Goal: Task Accomplishment & Management: Use online tool/utility

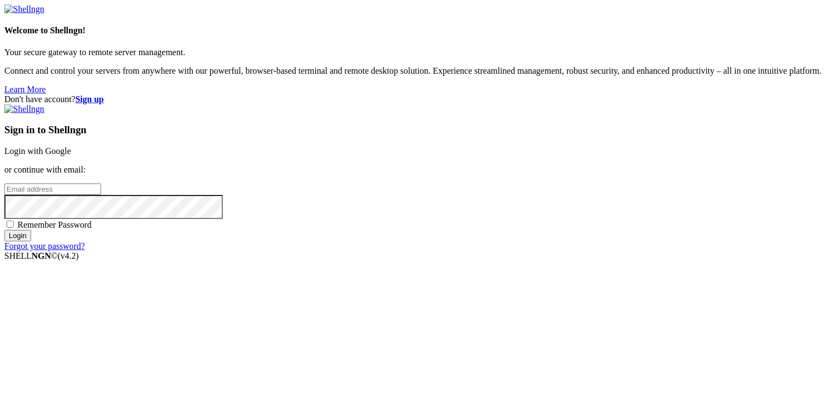
click at [104, 94] on strong "Sign up" at bounding box center [89, 98] width 28 height 9
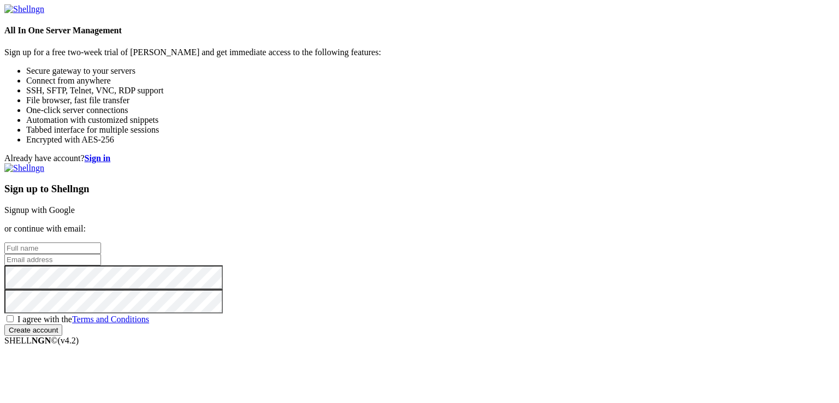
click at [101, 243] on input "text" at bounding box center [52, 248] width 97 height 11
paste input "[EMAIL_ADDRESS][DOMAIN_NAME]"
type input "[EMAIL_ADDRESS][DOMAIN_NAME]"
click at [101, 254] on input "email" at bounding box center [52, 259] width 97 height 11
paste input "tmhkzwn@mailba.uk"
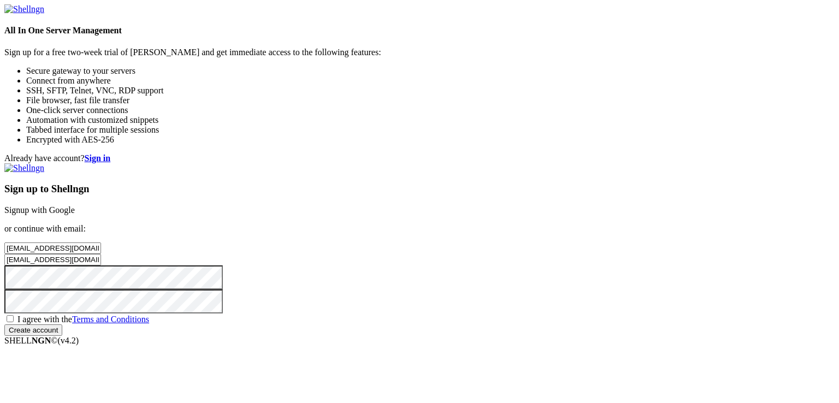
type input "tmhkzwn@mailba.uk"
click at [101, 243] on input "tmhkzwn@mailba.uk" at bounding box center [52, 248] width 97 height 11
type input "tunmirun"
click at [149, 315] on span "I agree with the Terms and Conditions" at bounding box center [83, 319] width 132 height 9
click at [14, 315] on input "I agree with the Terms and Conditions" at bounding box center [10, 318] width 7 height 7
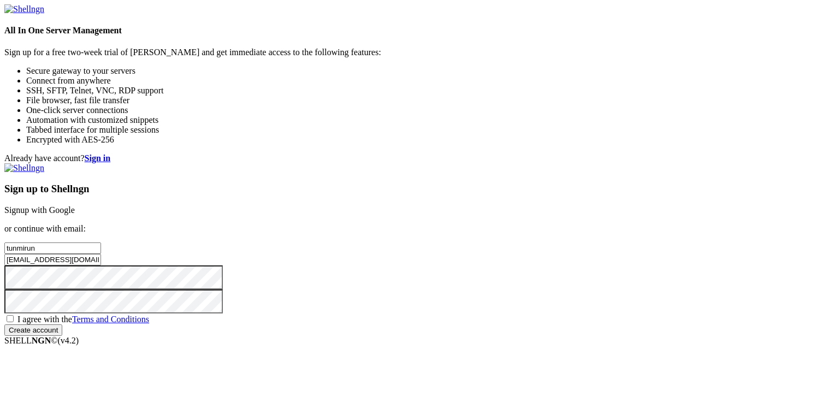
checkbox input "true"
click at [62, 332] on input "Create account" at bounding box center [33, 329] width 58 height 11
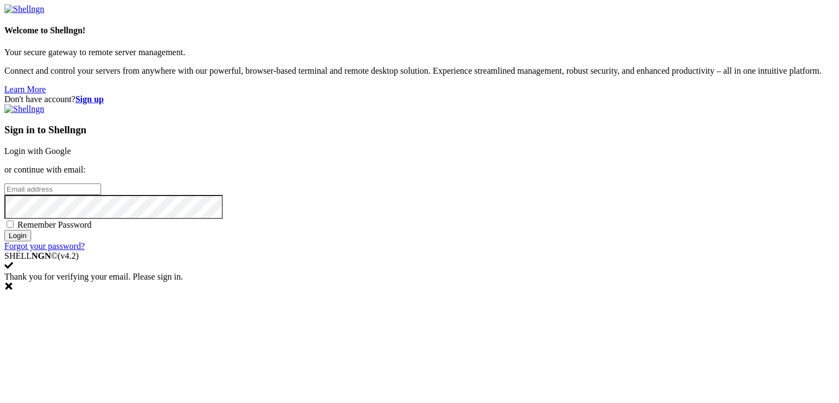
click at [101, 191] on input "email" at bounding box center [52, 189] width 97 height 11
paste input "[EMAIL_ADDRESS][DOMAIN_NAME]"
type input "[EMAIL_ADDRESS][DOMAIN_NAME]"
click at [4, 230] on input "Login" at bounding box center [17, 235] width 27 height 11
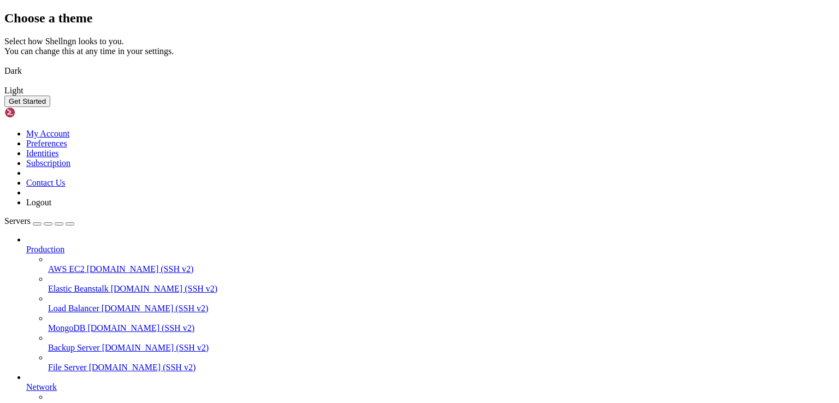
click at [4, 84] on img at bounding box center [4, 84] width 0 height 0
click at [50, 107] on button "Get Started" at bounding box center [27, 101] width 46 height 11
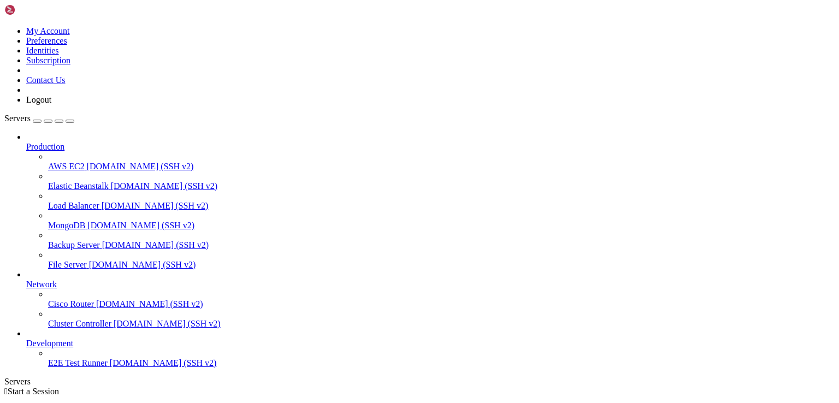
scroll to position [9, 0]
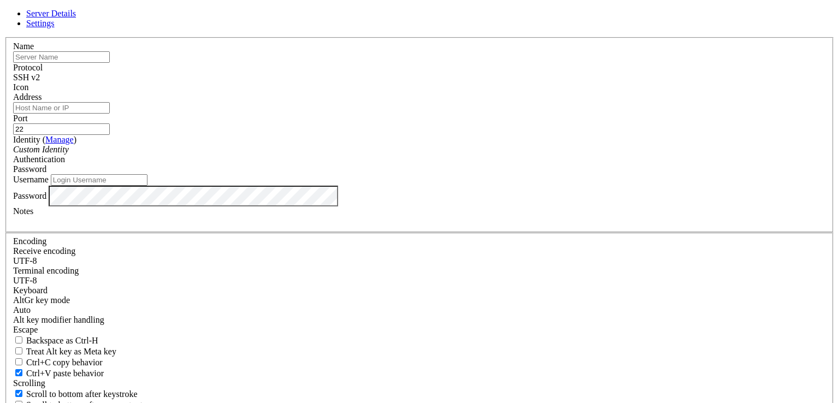
paste input "[TECHNICAL_ID]"
type input "[TECHNICAL_ID]"
click at [110, 114] on input "Address" at bounding box center [61, 107] width 97 height 11
paste input "[TECHNICAL_ID]"
type input "[TECHNICAL_ID]"
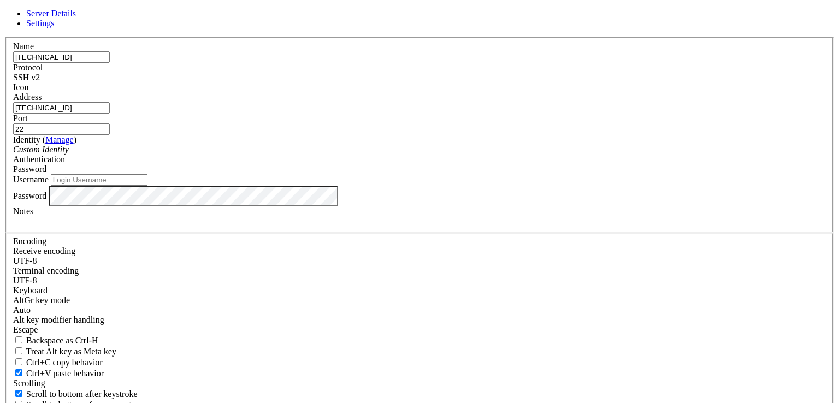
click at [147, 186] on input "Username" at bounding box center [99, 179] width 97 height 11
type input "root"
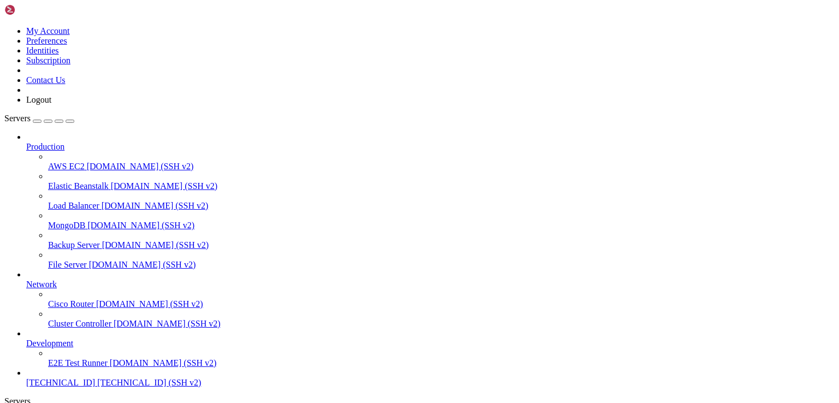
scroll to position [37, 0]
click at [81, 378] on span "[TECHNICAL_ID]" at bounding box center [60, 382] width 69 height 9
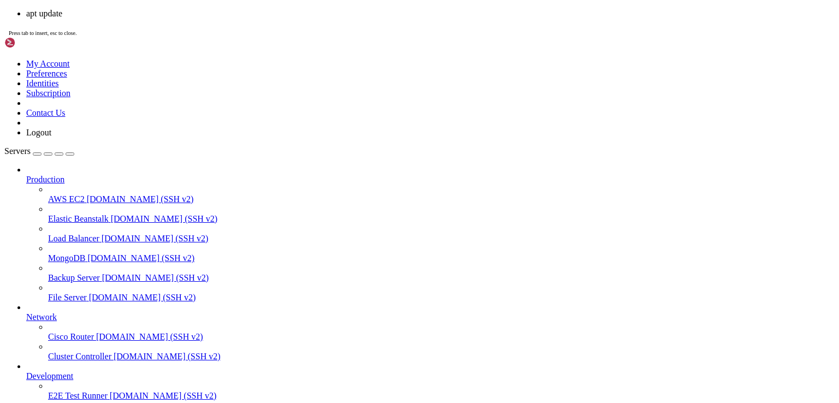
scroll to position [4, 1]
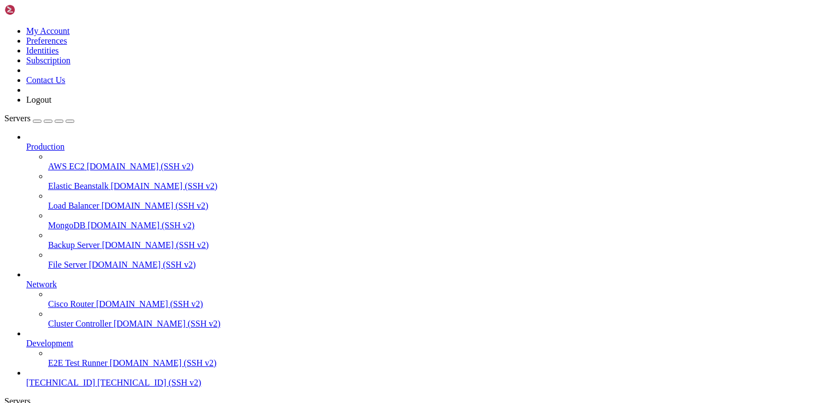
scroll to position [6602, 0]
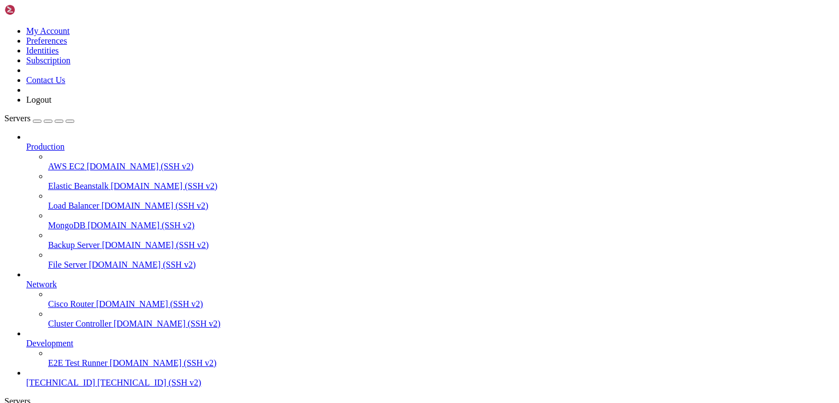
drag, startPoint x: 75, startPoint y: 835, endPoint x: 254, endPoint y: 830, distance: 178.7
copy x-row "https://154.36.154.44:21655/b73c7f46"
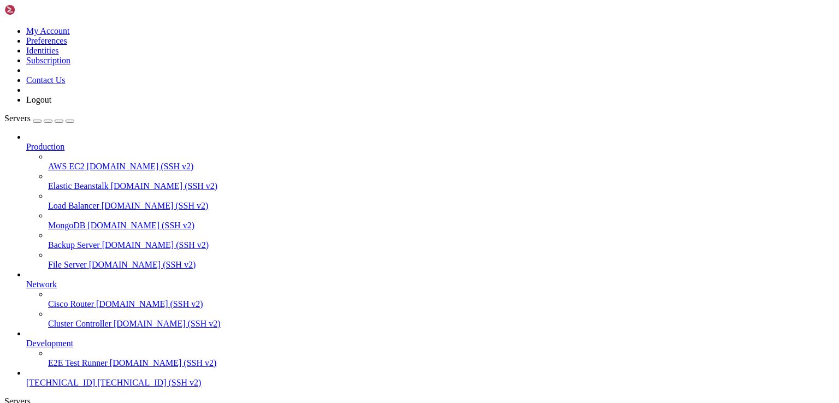
scroll to position [43939, 0]
drag, startPoint x: 436, startPoint y: 830, endPoint x: 308, endPoint y: 826, distance: 129.0
drag, startPoint x: 391, startPoint y: 830, endPoint x: 270, endPoint y: 789, distance: 127.1
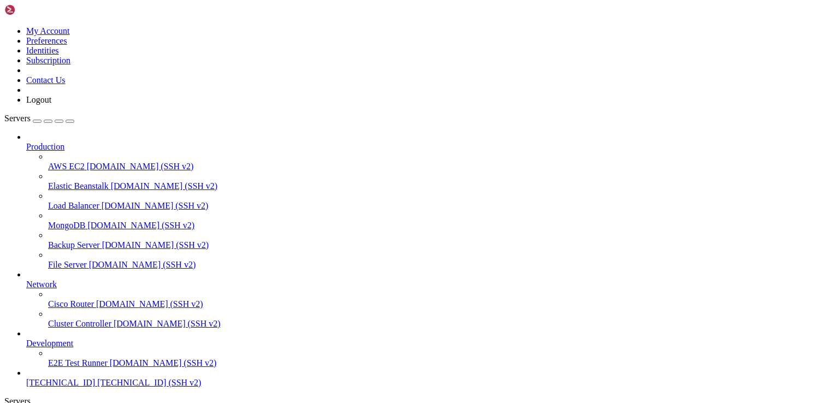
drag, startPoint x: 380, startPoint y: 844, endPoint x: 309, endPoint y: 788, distance: 91.0
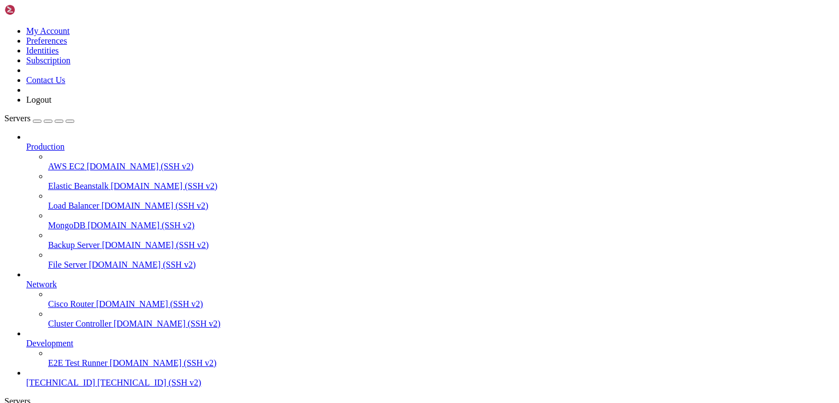
drag, startPoint x: 375, startPoint y: 801, endPoint x: 299, endPoint y: 765, distance: 84.8
drag, startPoint x: 318, startPoint y: 819, endPoint x: 152, endPoint y: 755, distance: 178.1
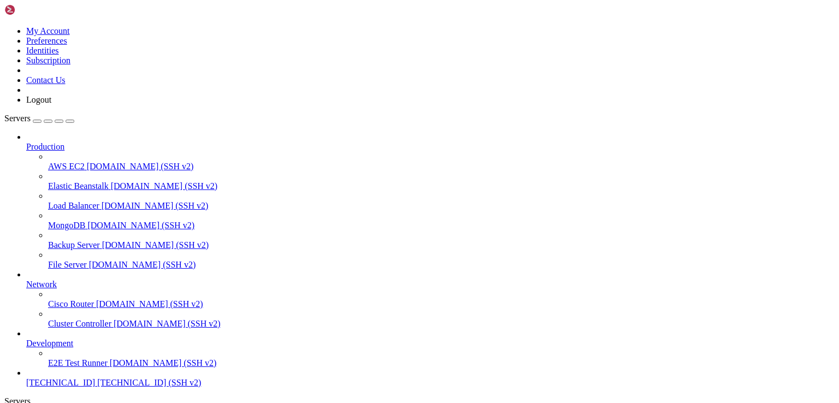
scroll to position [44218, 0]
drag, startPoint x: 323, startPoint y: 788, endPoint x: 215, endPoint y: 760, distance: 112.1
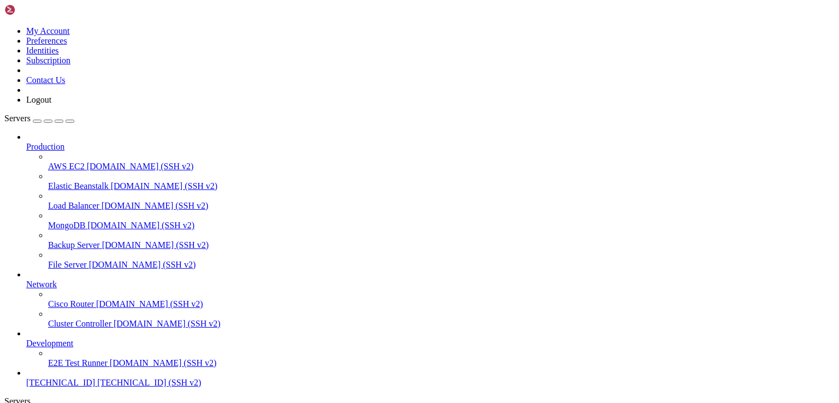
drag, startPoint x: 210, startPoint y: 914, endPoint x: 10, endPoint y: 896, distance: 201.3
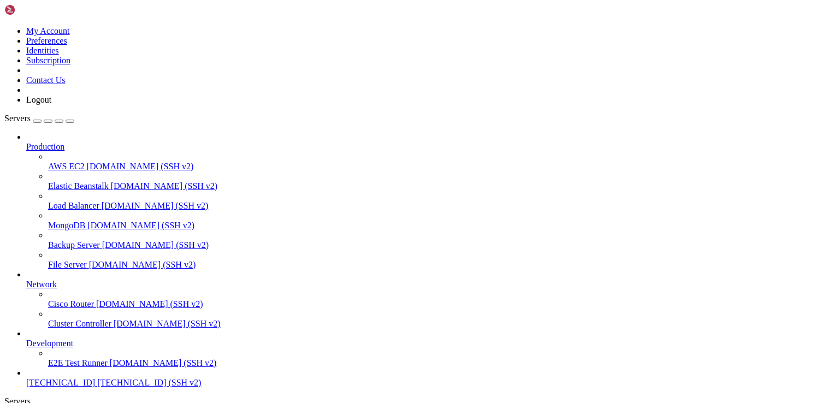
copy div "root@C20250922116305:~# sudo add-apt-repository 'deb https://apt.corretto.aws s…"
drag, startPoint x: 359, startPoint y: 811, endPoint x: 191, endPoint y: 814, distance: 168.3
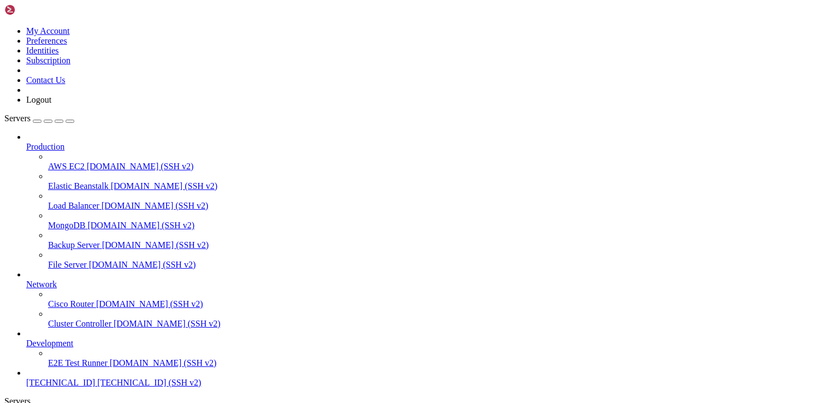
scroll to position [45936, 0]
drag, startPoint x: 383, startPoint y: 752, endPoint x: 257, endPoint y: 743, distance: 125.9
drag, startPoint x: 352, startPoint y: 823, endPoint x: 246, endPoint y: 779, distance: 114.6
